Goal: Use online tool/utility: Utilize a website feature to perform a specific function

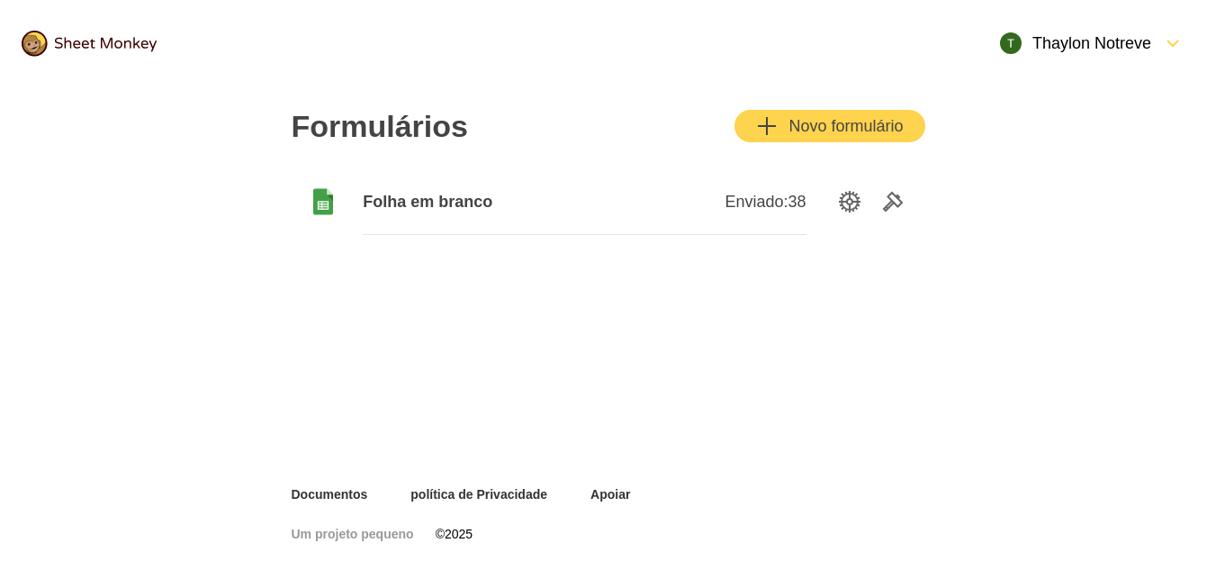
click at [471, 204] on font "Folha em branco" at bounding box center [428, 202] width 130 height 18
click at [852, 215] on div "Folha [PERSON_NAME] Enviado: 38" at bounding box center [608, 202] width 633 height 72
click at [854, 198] on icon "Opções de configuração" at bounding box center [850, 202] width 22 height 22
click at [894, 197] on icon "Ferramentas" at bounding box center [893, 202] width 22 height 22
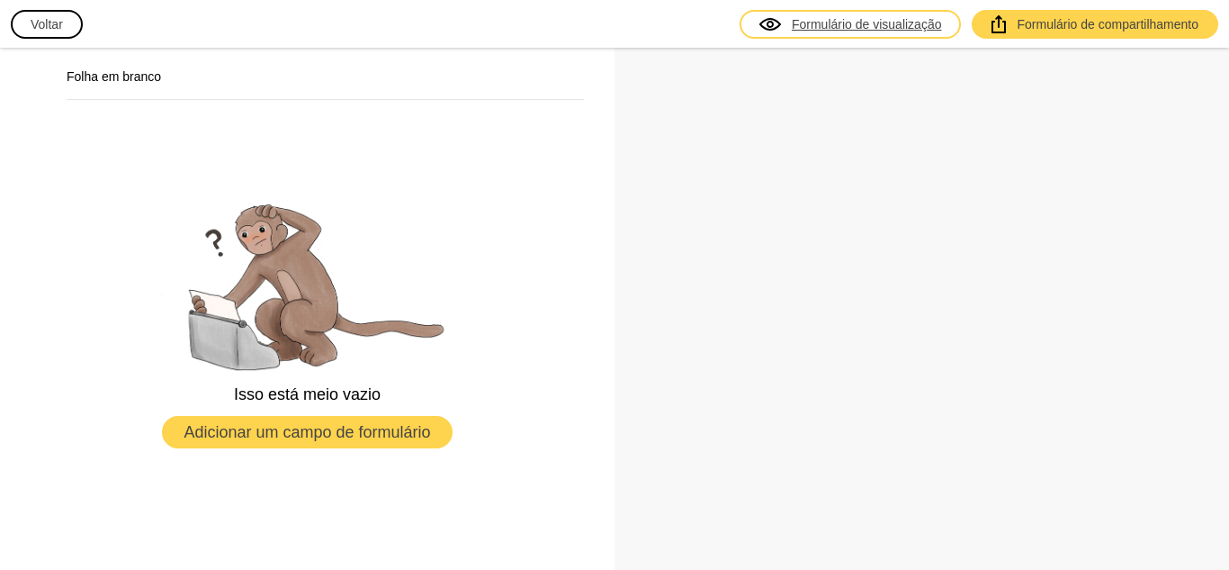
click at [839, 31] on font "Formulário de visualização" at bounding box center [867, 24] width 150 height 18
